Goal: Task Accomplishment & Management: Manage account settings

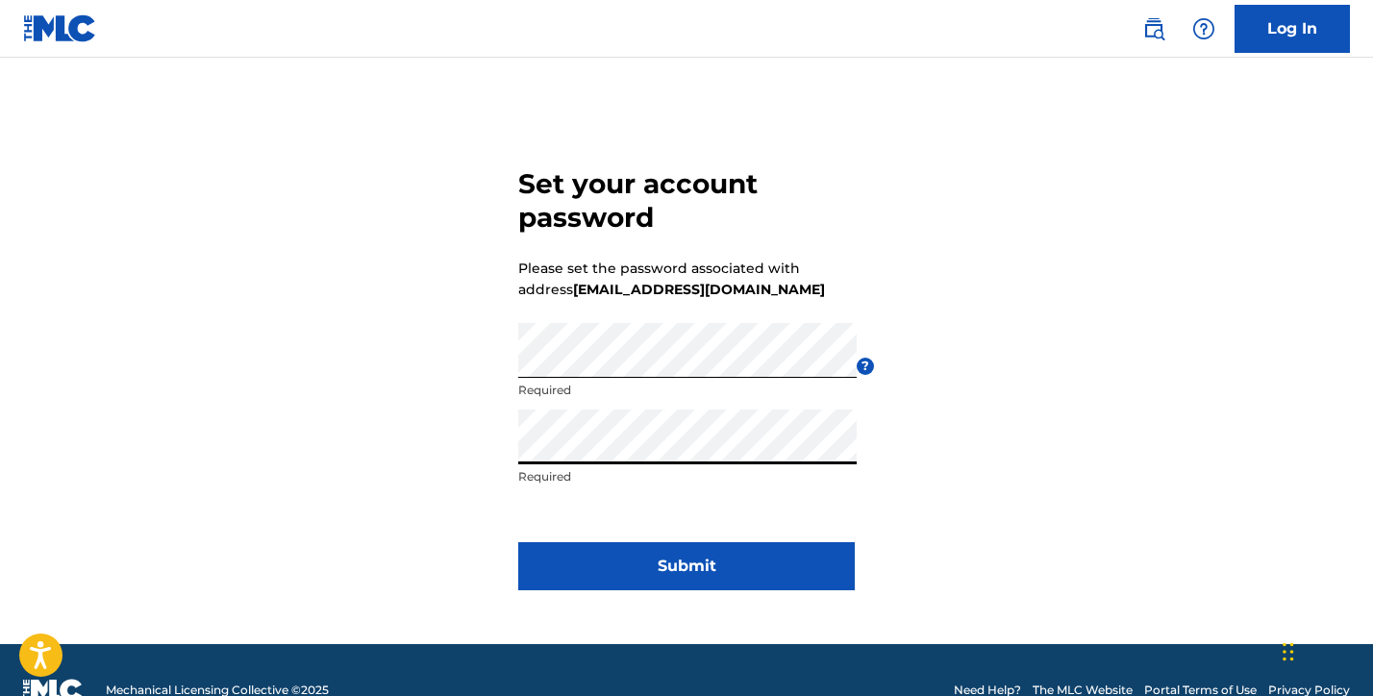
click button "Submit" at bounding box center [686, 566] width 337 height 48
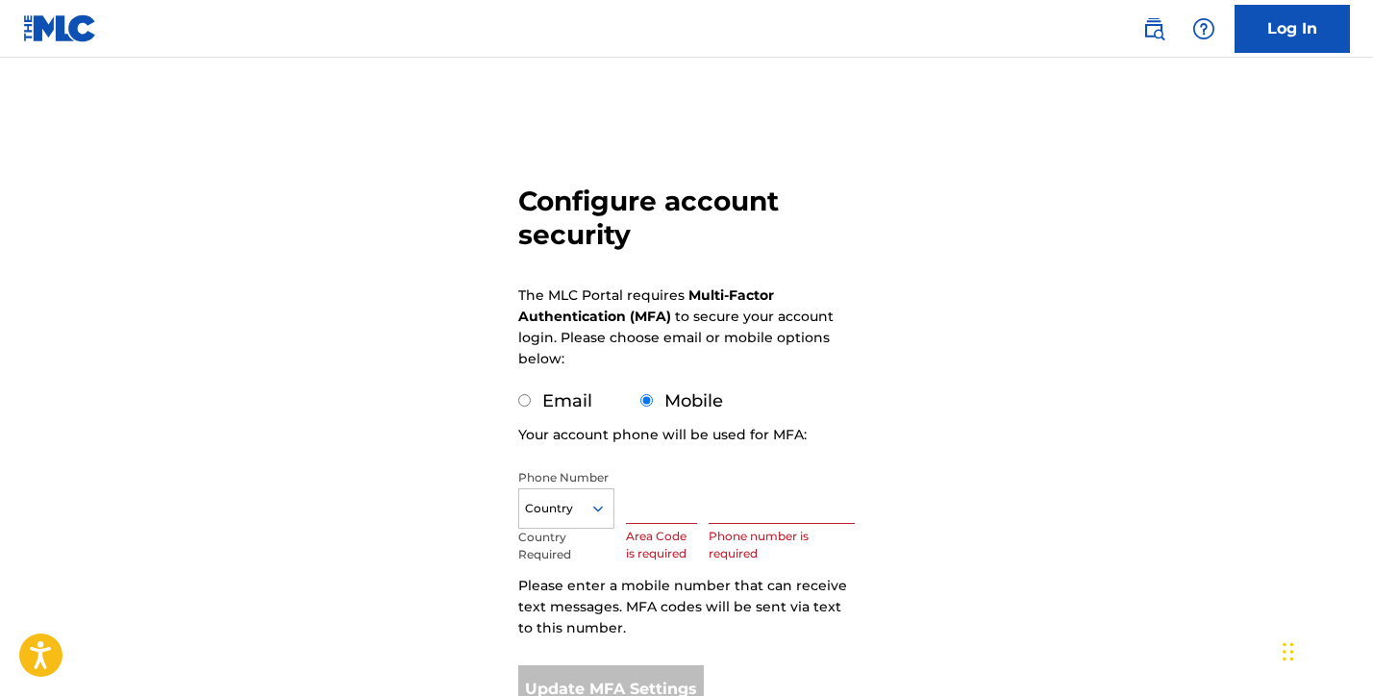
scroll to position [69, 0]
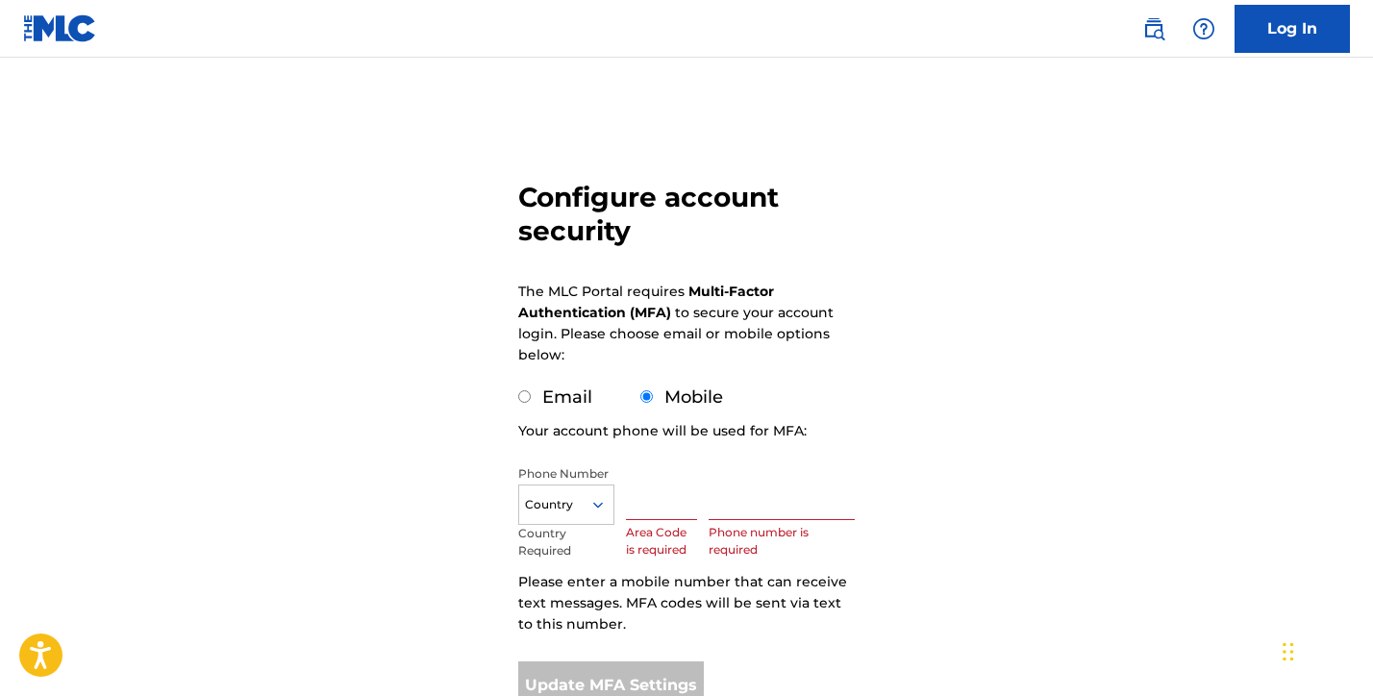
click at [640, 494] on input "text" at bounding box center [661, 492] width 71 height 55
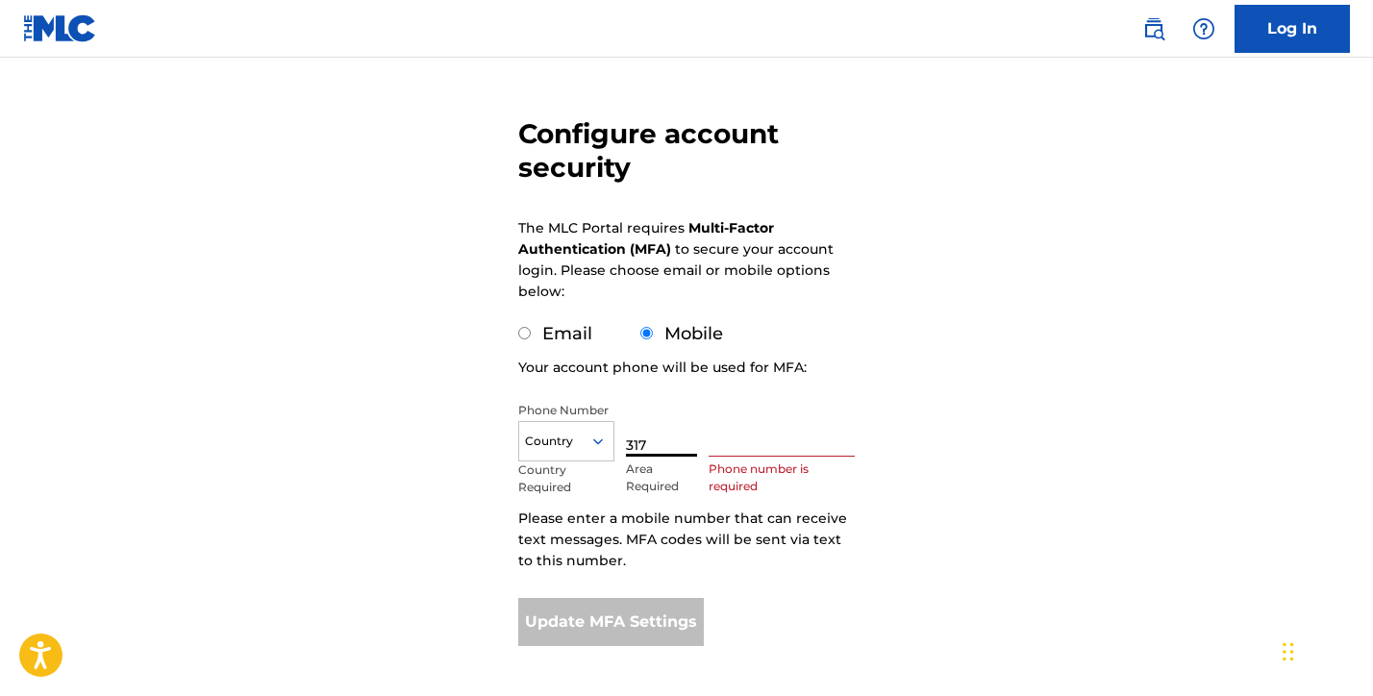
scroll to position [134, 0]
type input "317"
click at [742, 444] on input "text" at bounding box center [782, 428] width 146 height 55
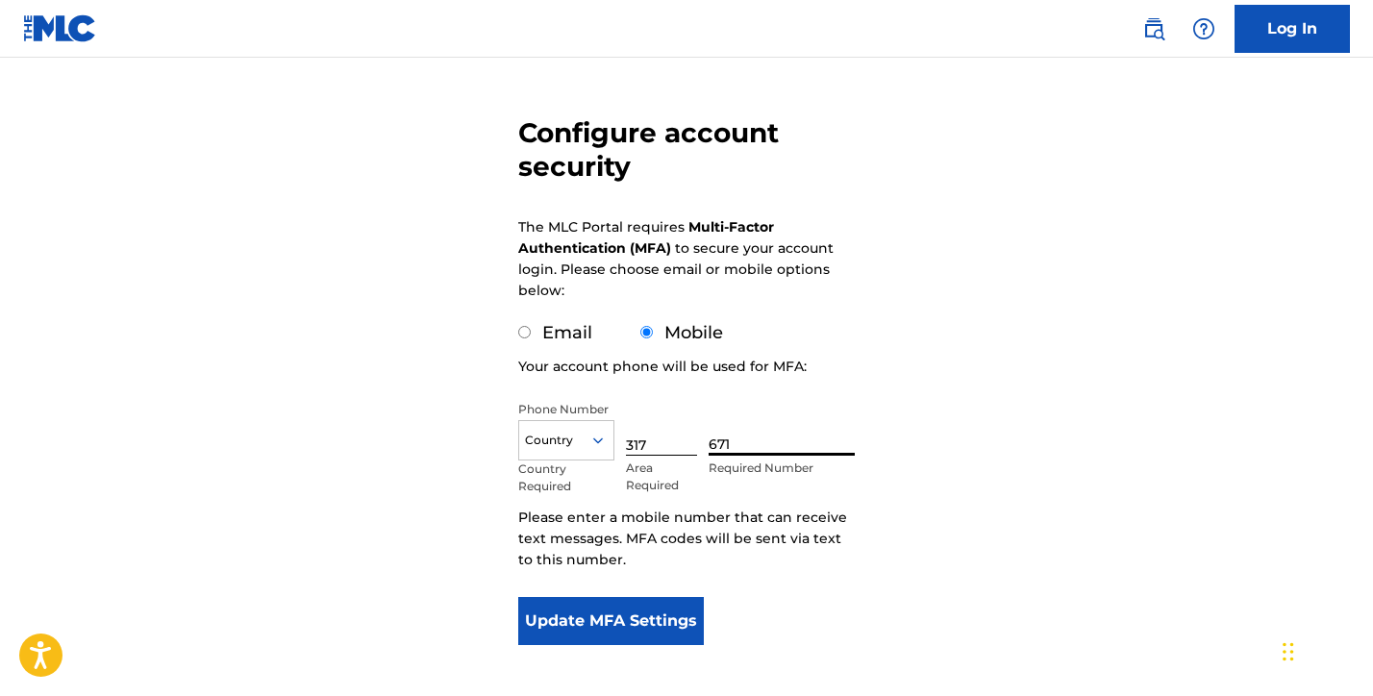
type input "6711077"
type input "United States"
click at [654, 606] on button "Update MFA Settings" at bounding box center [611, 621] width 186 height 48
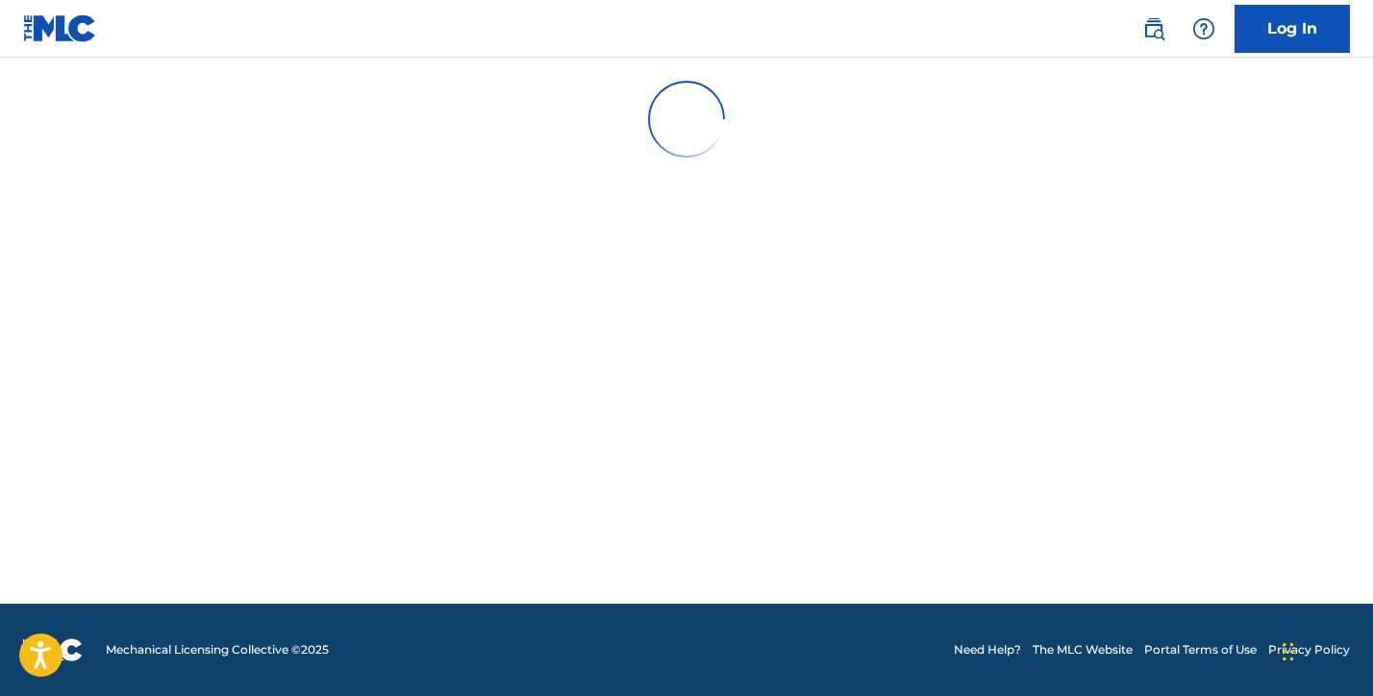
scroll to position [0, 0]
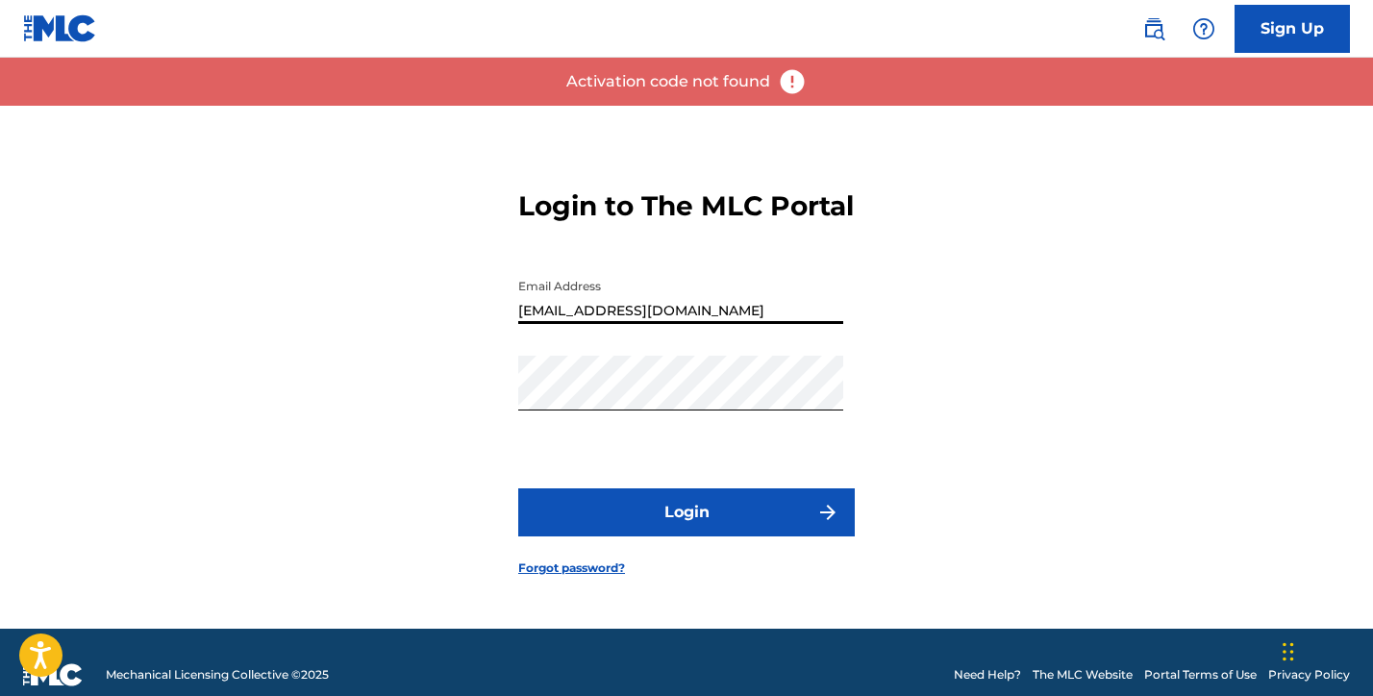
click at [563, 324] on input "[EMAIL_ADDRESS][DOMAIN_NAME]" at bounding box center [680, 296] width 325 height 55
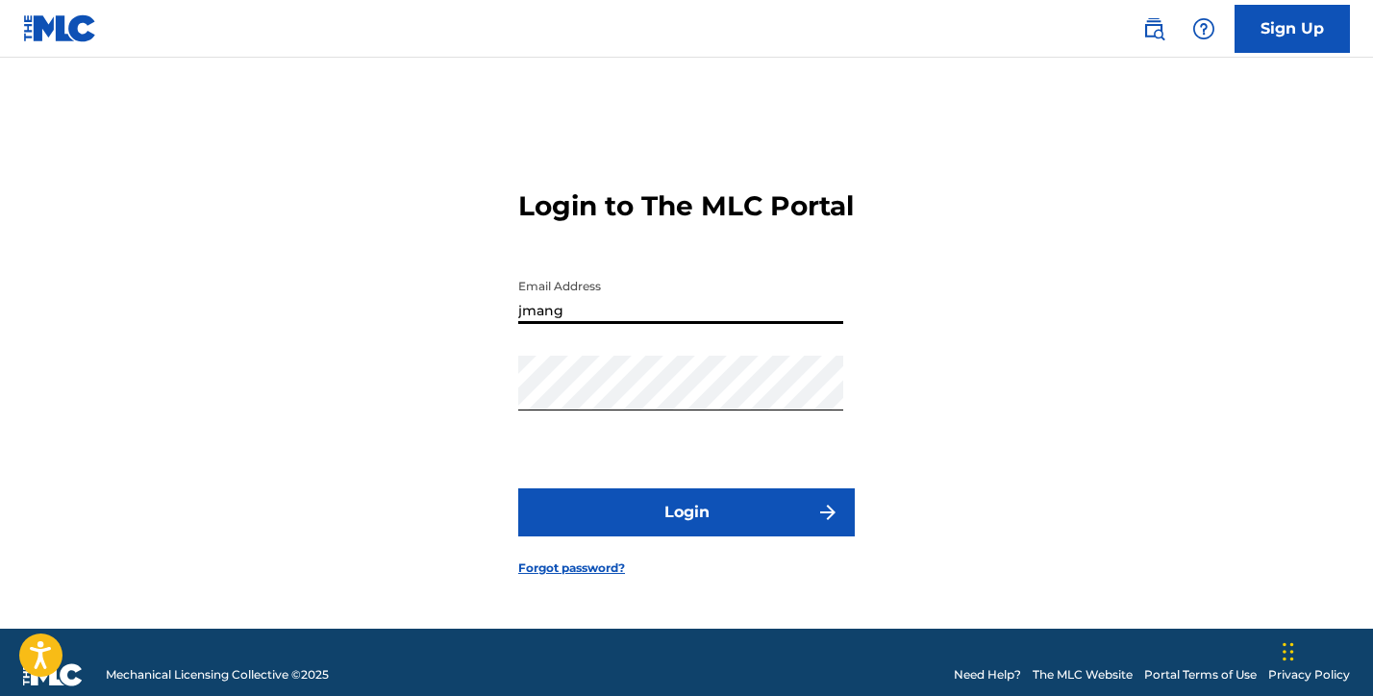
type input "[EMAIL_ADDRESS][DOMAIN_NAME]"
click at [518, 488] on button "Login" at bounding box center [686, 512] width 337 height 48
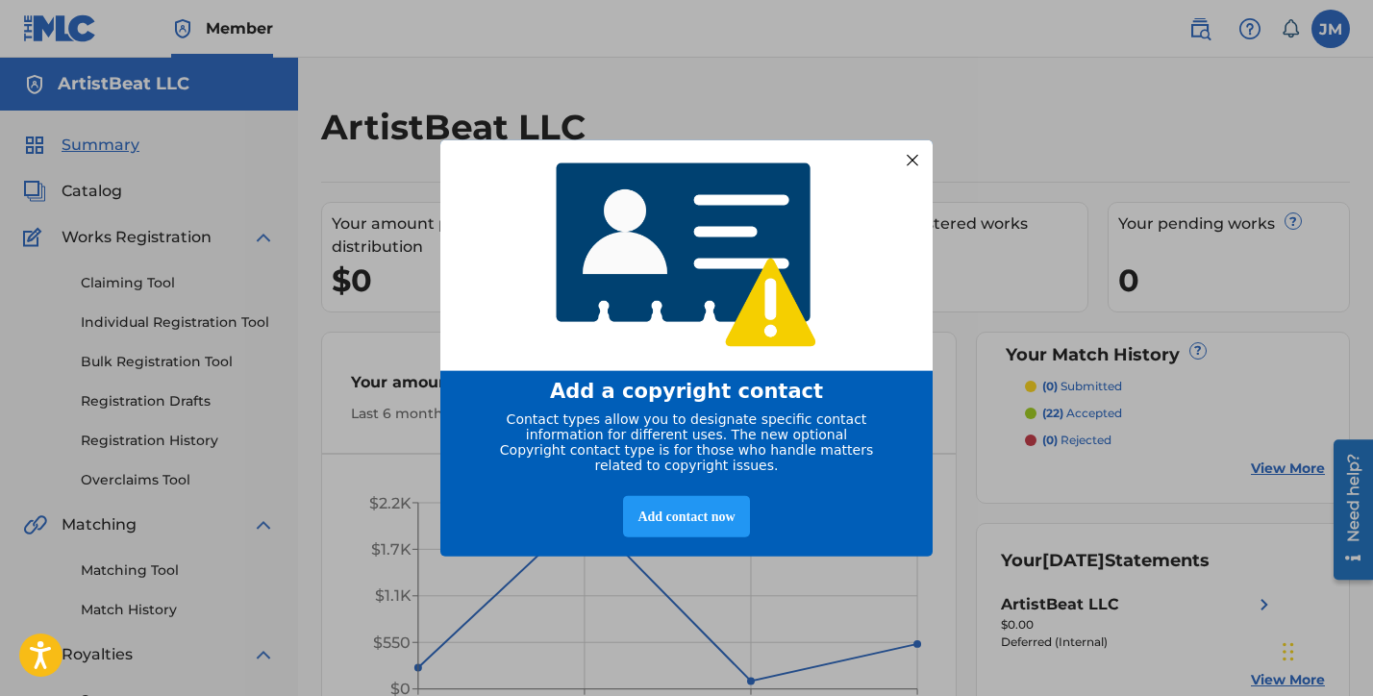
click at [908, 147] on div at bounding box center [912, 159] width 25 height 25
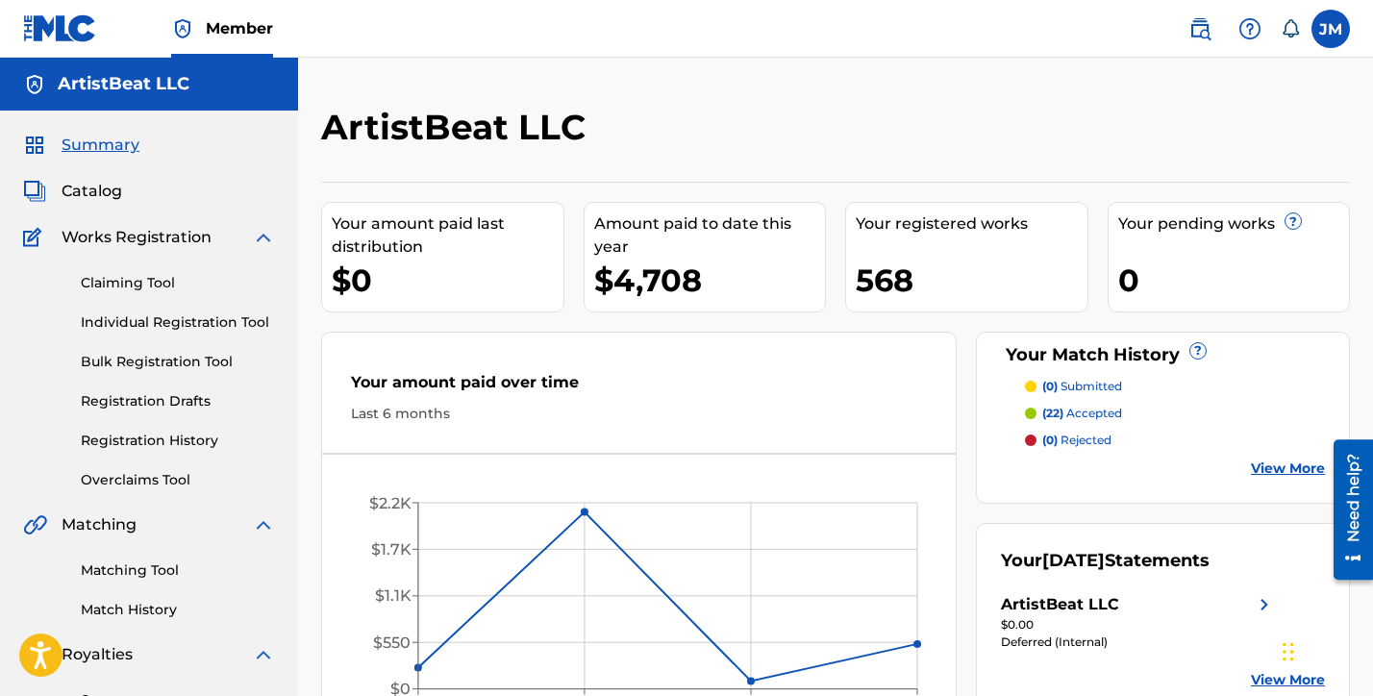
click at [302, 272] on div "ArtistBeat LLC Your amount paid last distribution $0 Amount paid to date this y…" at bounding box center [835, 603] width 1075 height 994
